Goal: Navigation & Orientation: Find specific page/section

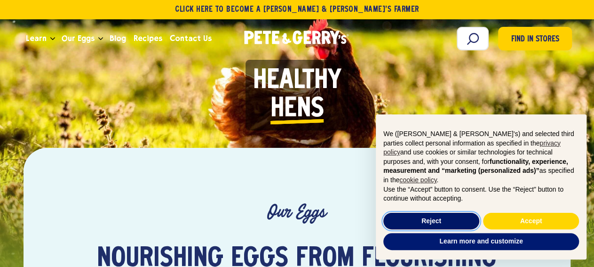
click at [424, 221] on button "Reject" at bounding box center [432, 221] width 96 height 17
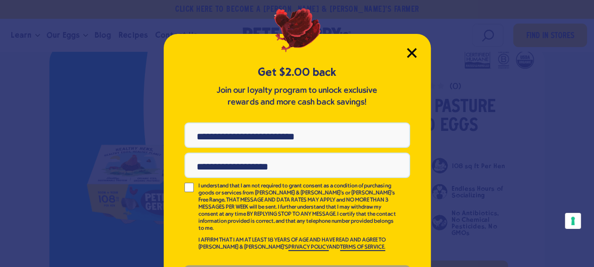
click at [408, 48] on icon "Close Modal" at bounding box center [412, 53] width 10 height 10
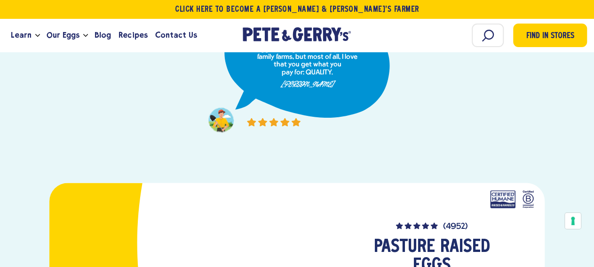
scroll to position [832, 0]
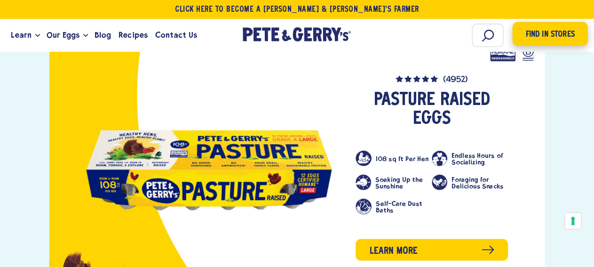
click at [568, 35] on span "Find in Stores" at bounding box center [550, 34] width 49 height 13
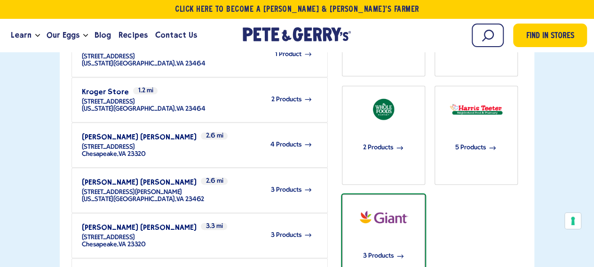
click at [396, 233] on div "3 Products" at bounding box center [383, 255] width 65 height 45
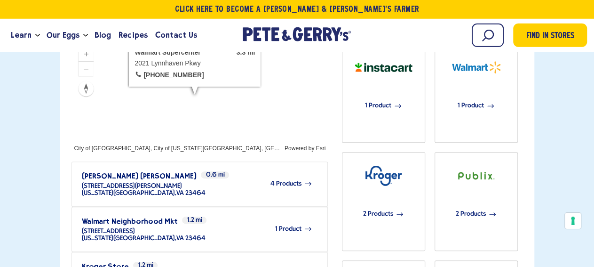
scroll to position [244, 0]
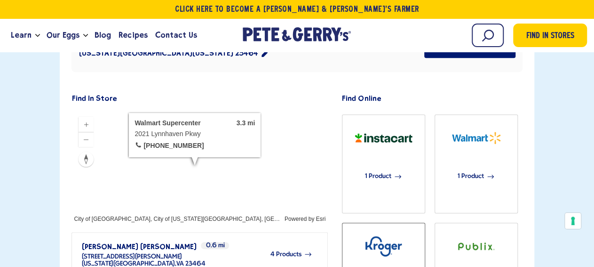
click at [401, 230] on img "button" at bounding box center [383, 246] width 65 height 32
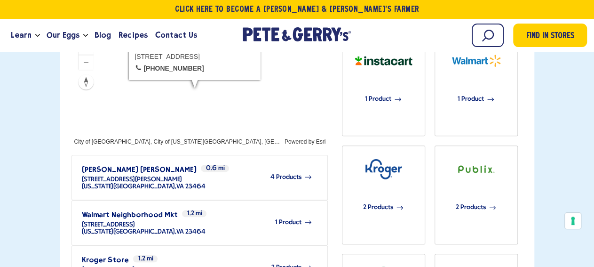
scroll to position [175, 0]
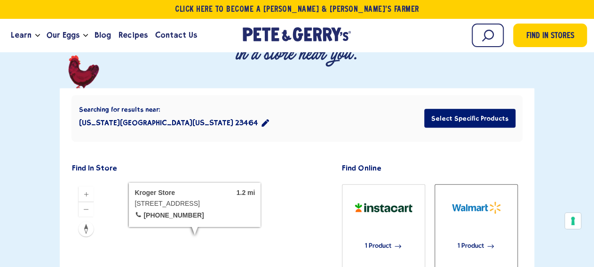
click at [489, 224] on div "1 Product" at bounding box center [476, 246] width 65 height 45
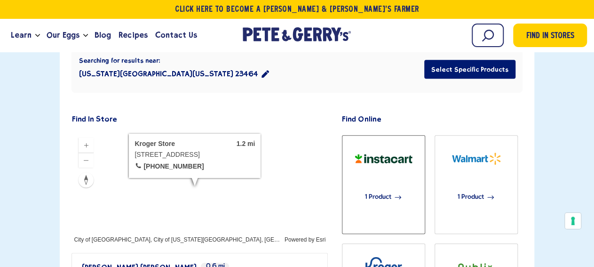
click at [392, 175] on div "1 Product" at bounding box center [383, 197] width 65 height 45
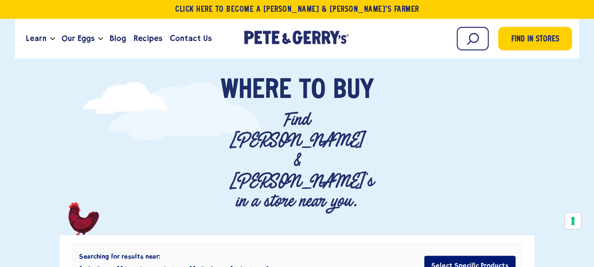
scroll to position [0, 0]
